Goal: Understand process/instructions: Learn how to perform a task or action

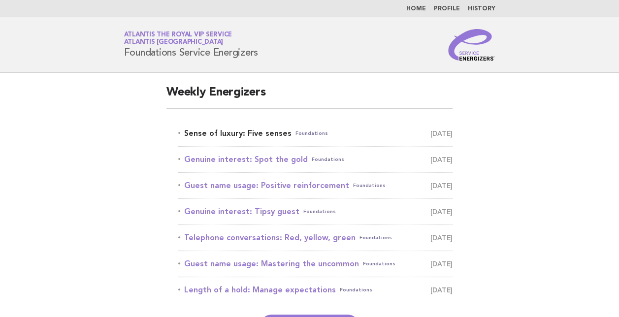
click at [235, 130] on link "Sense of luxury: Five senses Foundations [DATE]" at bounding box center [315, 134] width 274 height 14
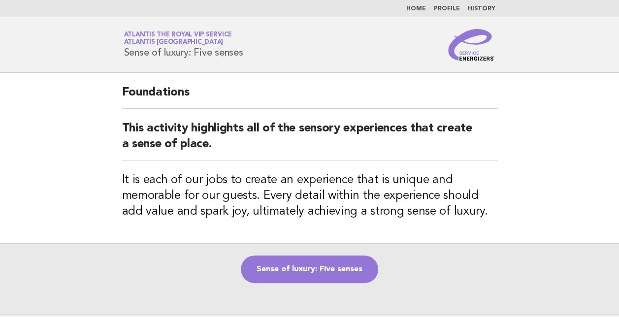
click at [53, 108] on main "Foundations This activity highlights all of the sensory experiences that create…" at bounding box center [309, 194] width 619 height 242
click at [331, 272] on link "Sense of luxury: Five senses" at bounding box center [309, 270] width 137 height 28
click at [307, 262] on link "Sense of luxury: Five senses" at bounding box center [309, 270] width 137 height 28
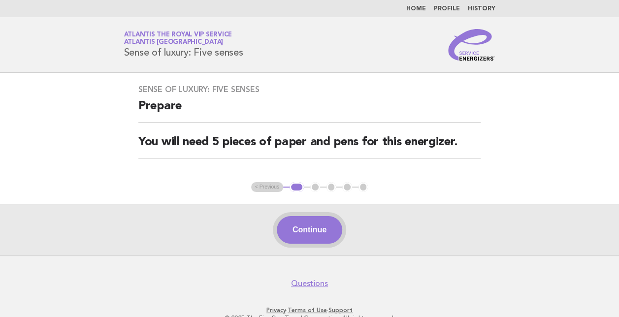
click at [311, 234] on button "Continue" at bounding box center [310, 230] width 66 height 28
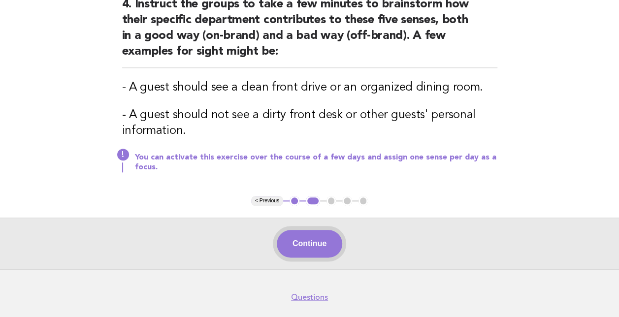
click at [314, 244] on button "Continue" at bounding box center [310, 244] width 66 height 28
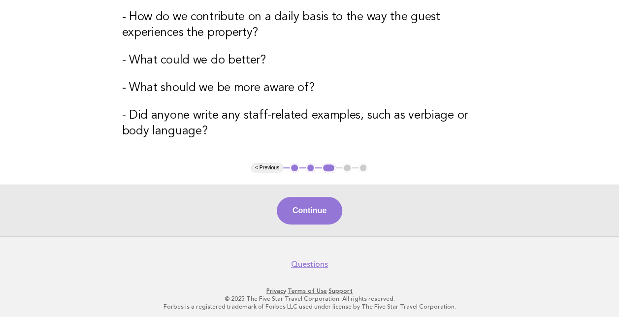
scroll to position [180, 0]
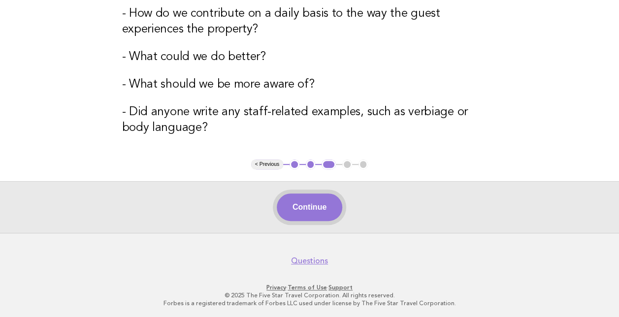
click at [307, 206] on button "Continue" at bounding box center [310, 208] width 66 height 28
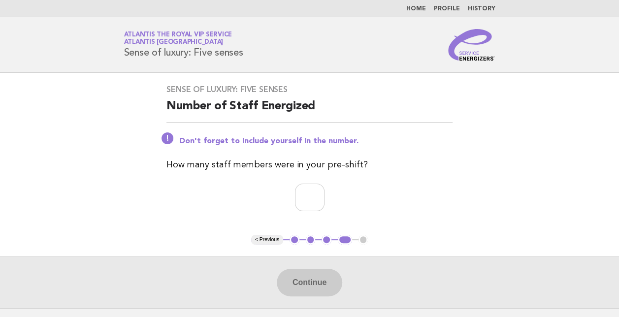
scroll to position [76, 0]
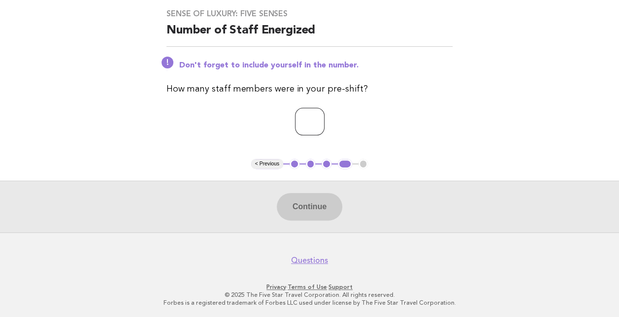
click at [304, 117] on input "number" at bounding box center [310, 122] width 30 height 28
type input "**"
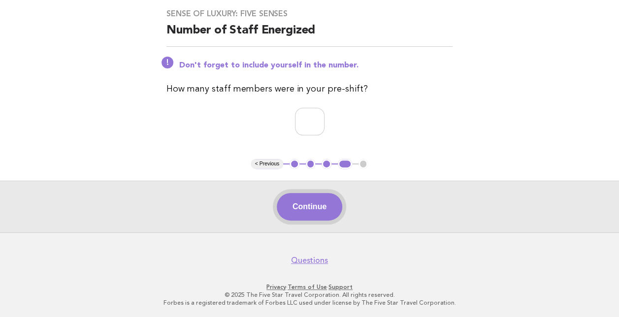
click at [311, 210] on button "Continue" at bounding box center [310, 207] width 66 height 28
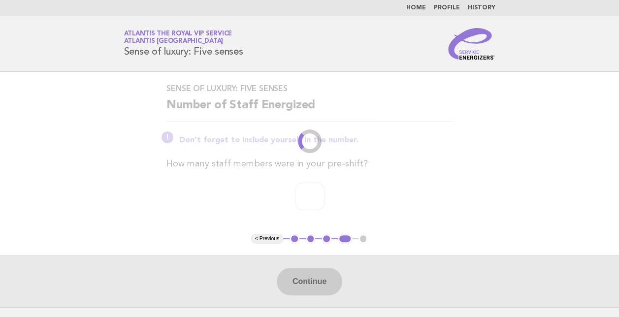
scroll to position [0, 0]
